Goal: Find specific page/section: Find specific page/section

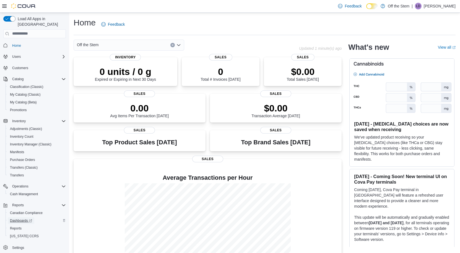
click at [26, 219] on span "Dashboards" at bounding box center [21, 221] width 22 height 4
